Goal: Check status: Check status

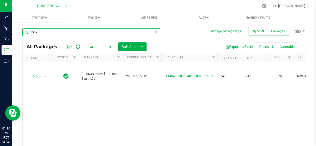
click at [65, 30] on input "15175" at bounding box center [91, 33] width 138 height 8
type input "13139"
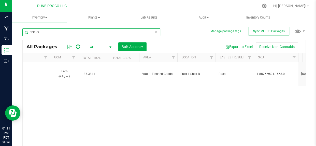
scroll to position [0, 593]
